Goal: Obtain resource: Obtain resource

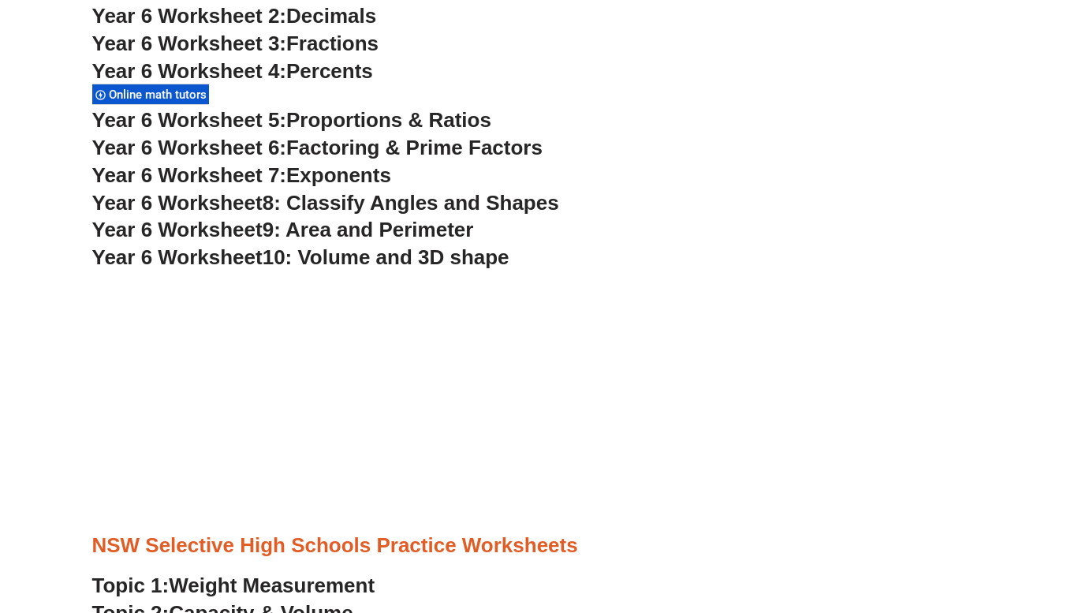
scroll to position [3732, 0]
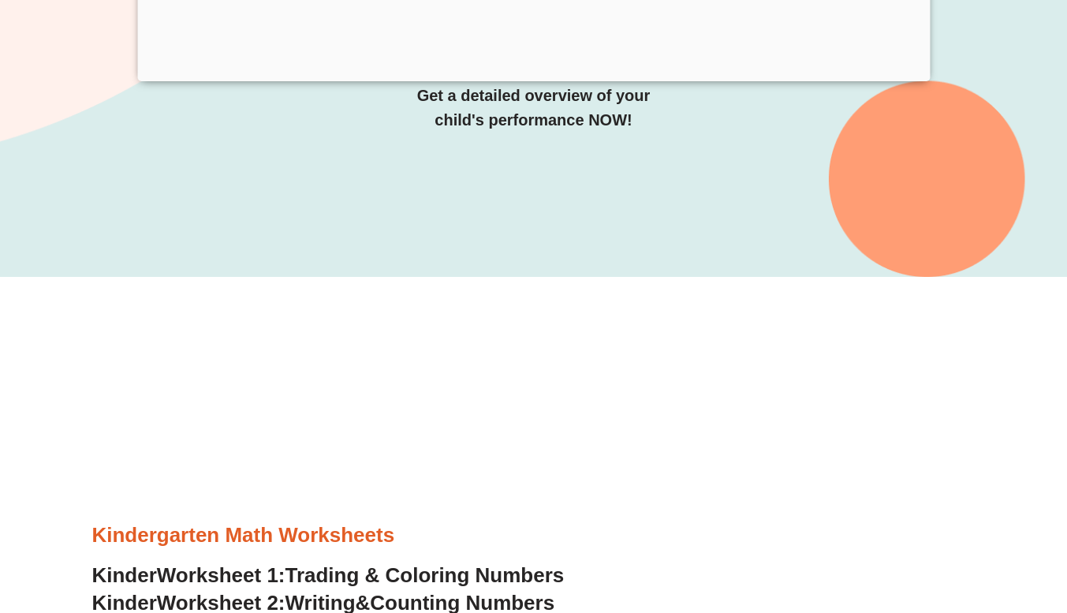
scroll to position [308, 0]
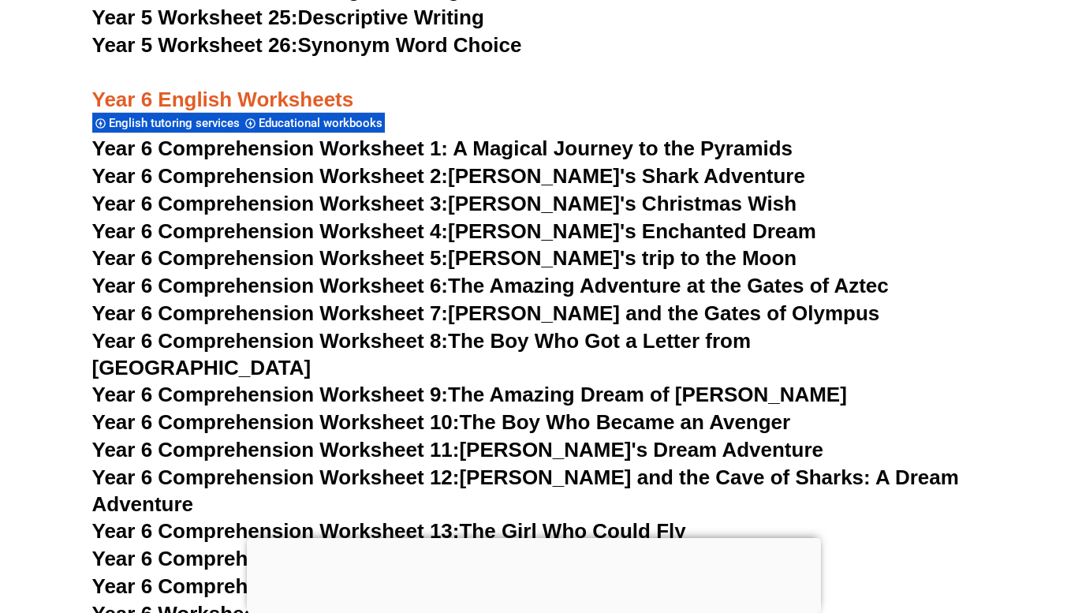
scroll to position [8672, 0]
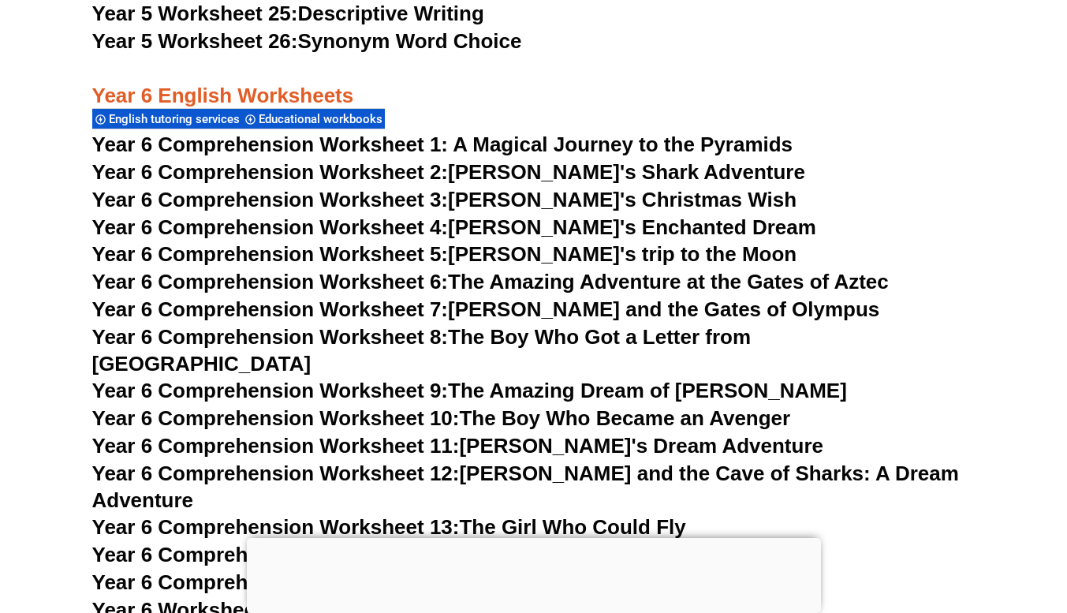
click at [574, 146] on span "Year 6 Comprehension Worksheet 1: A Magical Journey to the Pyramids" at bounding box center [442, 144] width 701 height 24
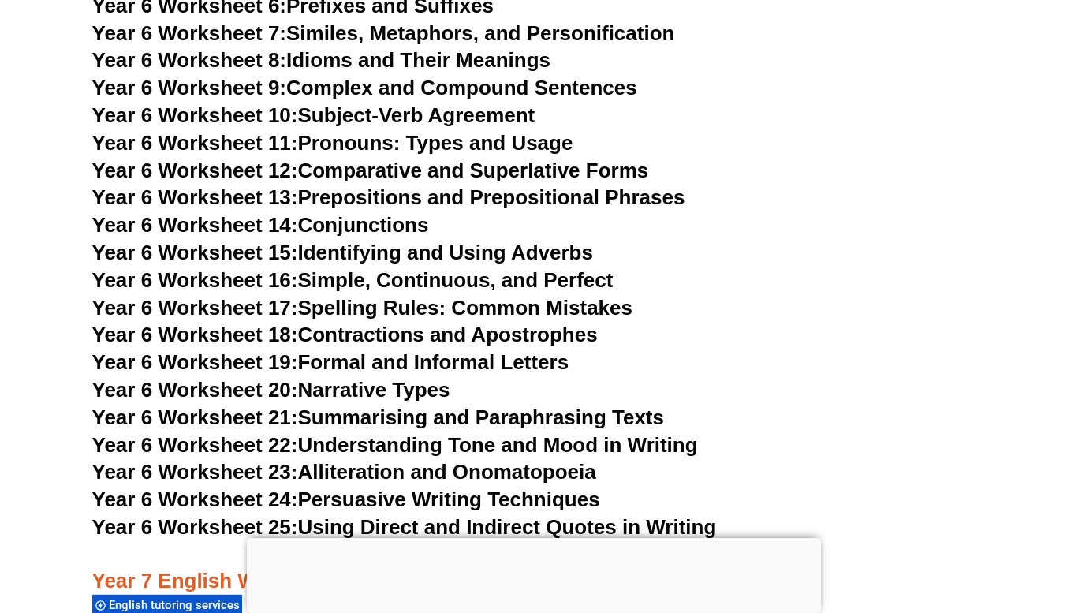
scroll to position [9421, 0]
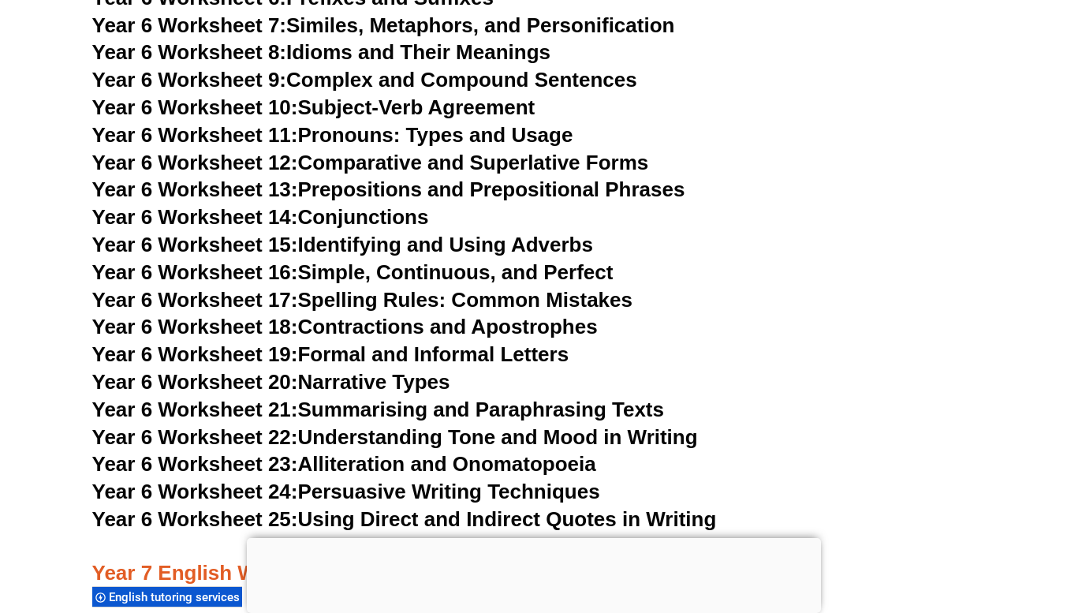
click at [344, 260] on link "Year 6 Worksheet 16: Simple, Continuous, and Perfect" at bounding box center [352, 272] width 521 height 24
